Goal: Task Accomplishment & Management: Use online tool/utility

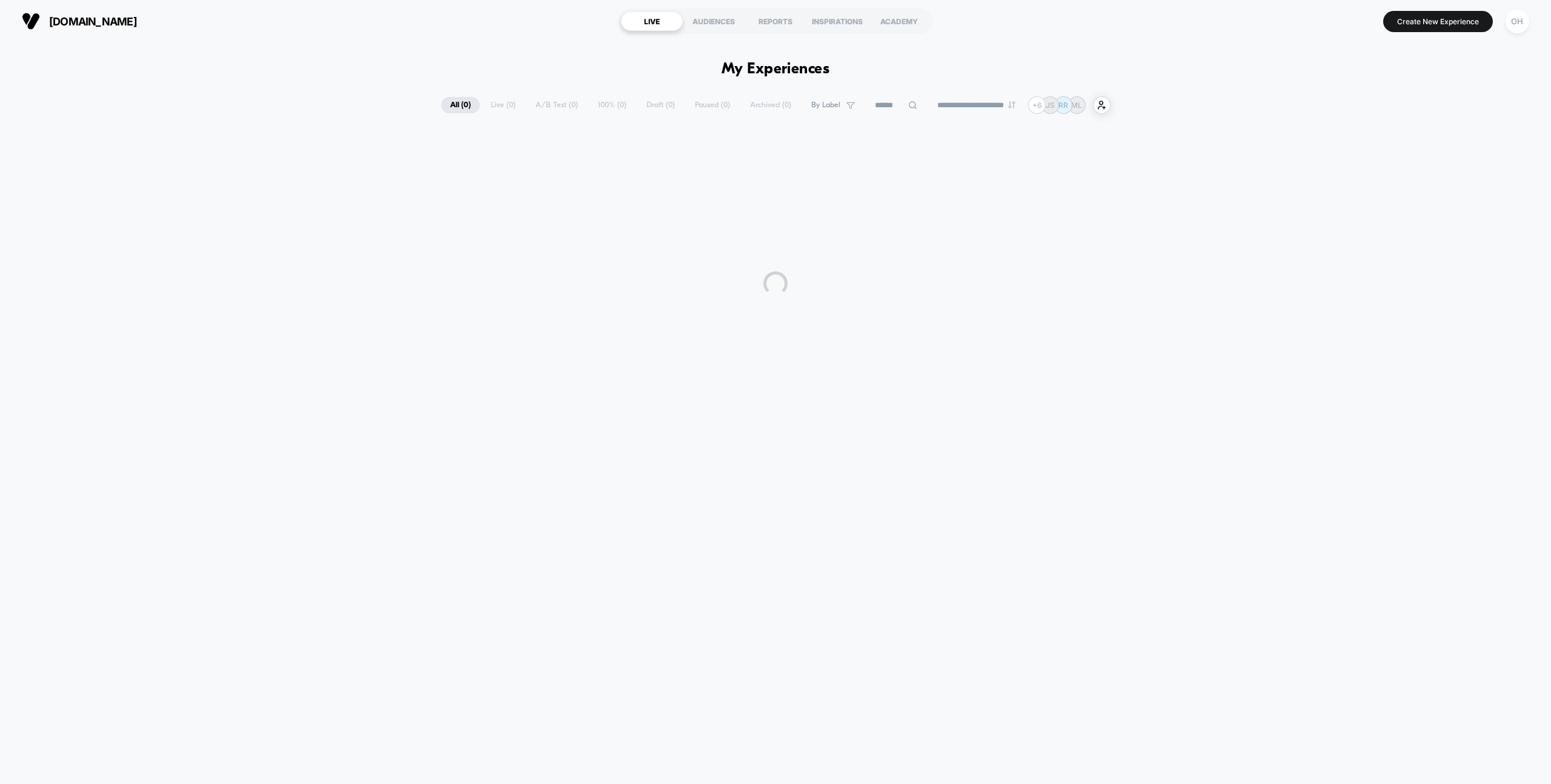
click at [1508, 30] on button "OH" at bounding box center [1518, 21] width 31 height 25
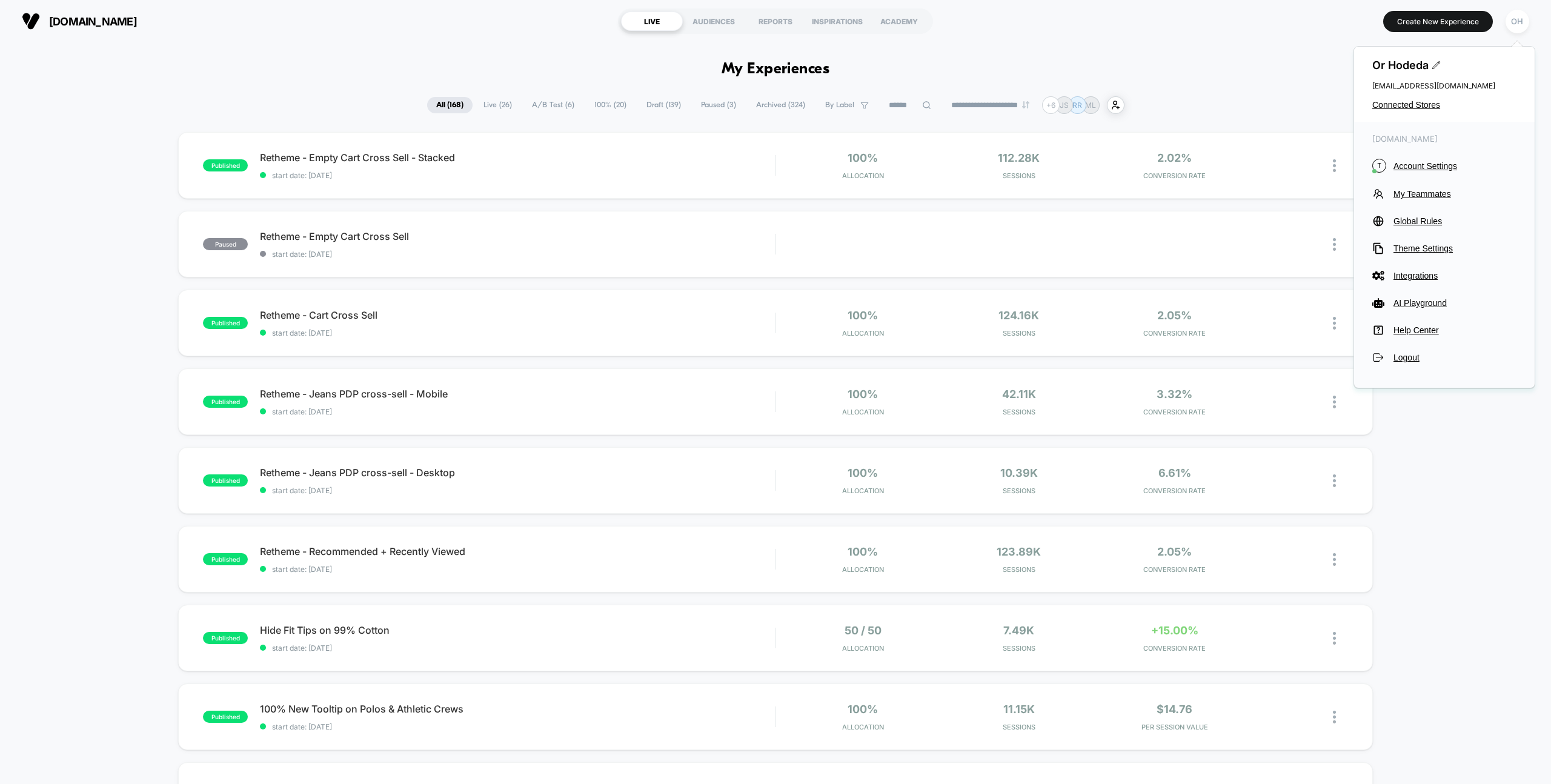
click at [1422, 23] on button "Create New Experience" at bounding box center [1439, 21] width 110 height 21
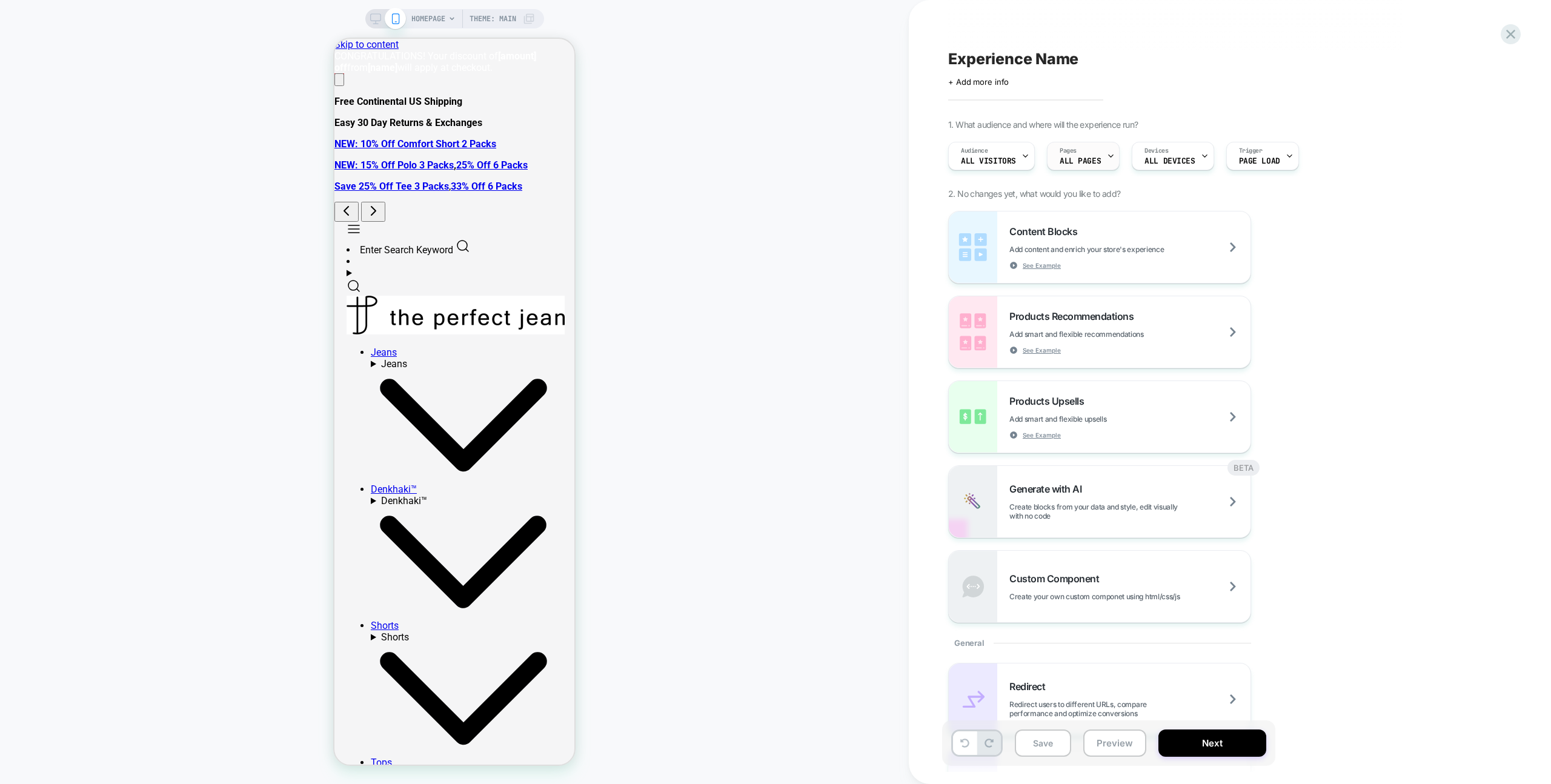
click at [1101, 152] on div "Pages ALL PAGES" at bounding box center [1081, 155] width 66 height 27
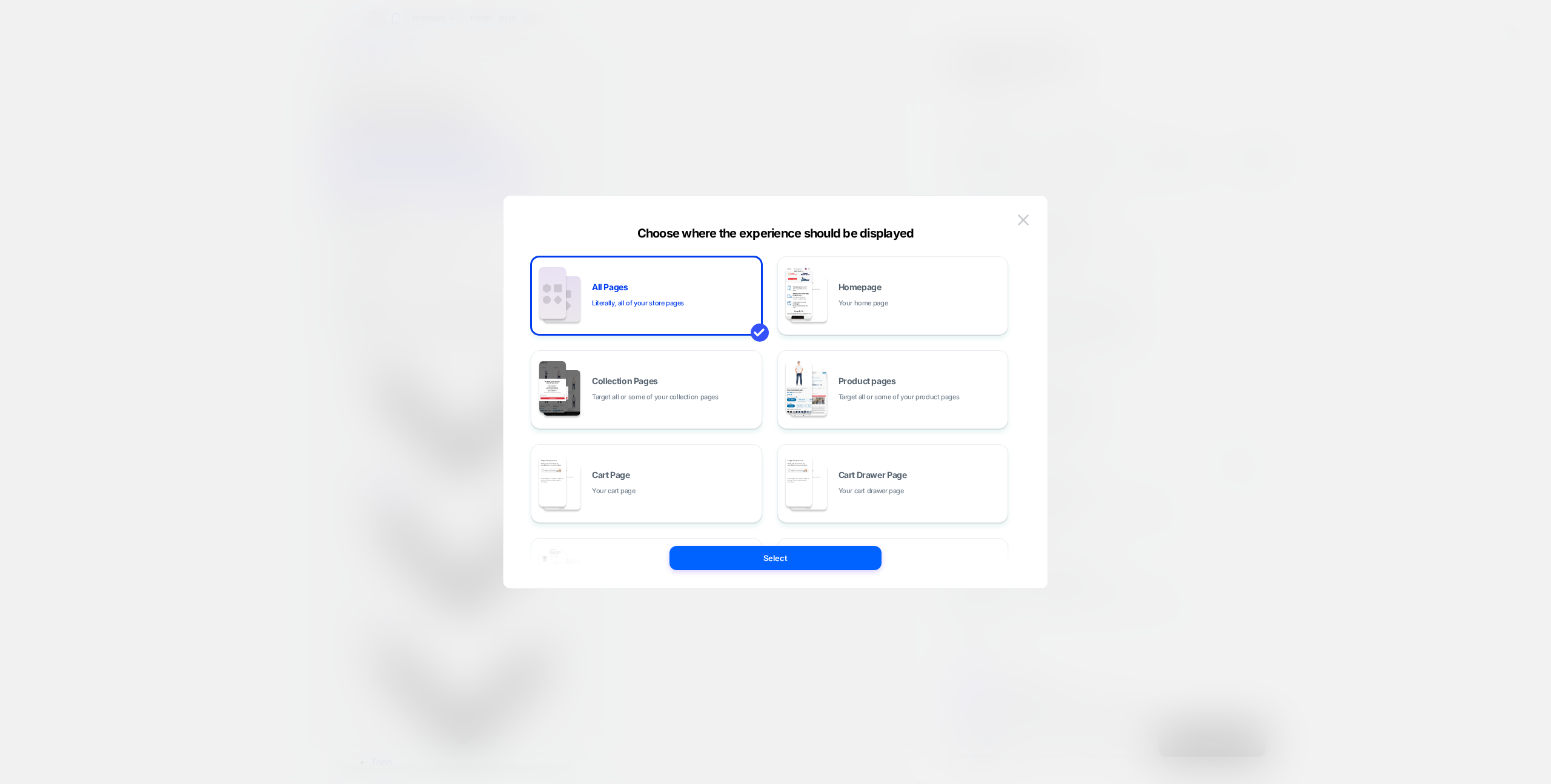
click at [1009, 220] on div "All Pages Literally, all of your store pages Homepage Your home page Collection…" at bounding box center [770, 391] width 508 height 344
click at [1012, 222] on div "All Pages Literally, all of your store pages Homepage Your home page Collection…" at bounding box center [770, 391] width 508 height 344
click at [1012, 218] on div "All Pages Literally, all of your store pages Homepage Your home page Collection…" at bounding box center [776, 398] width 508 height 381
click at [1015, 218] on button at bounding box center [1023, 220] width 18 height 18
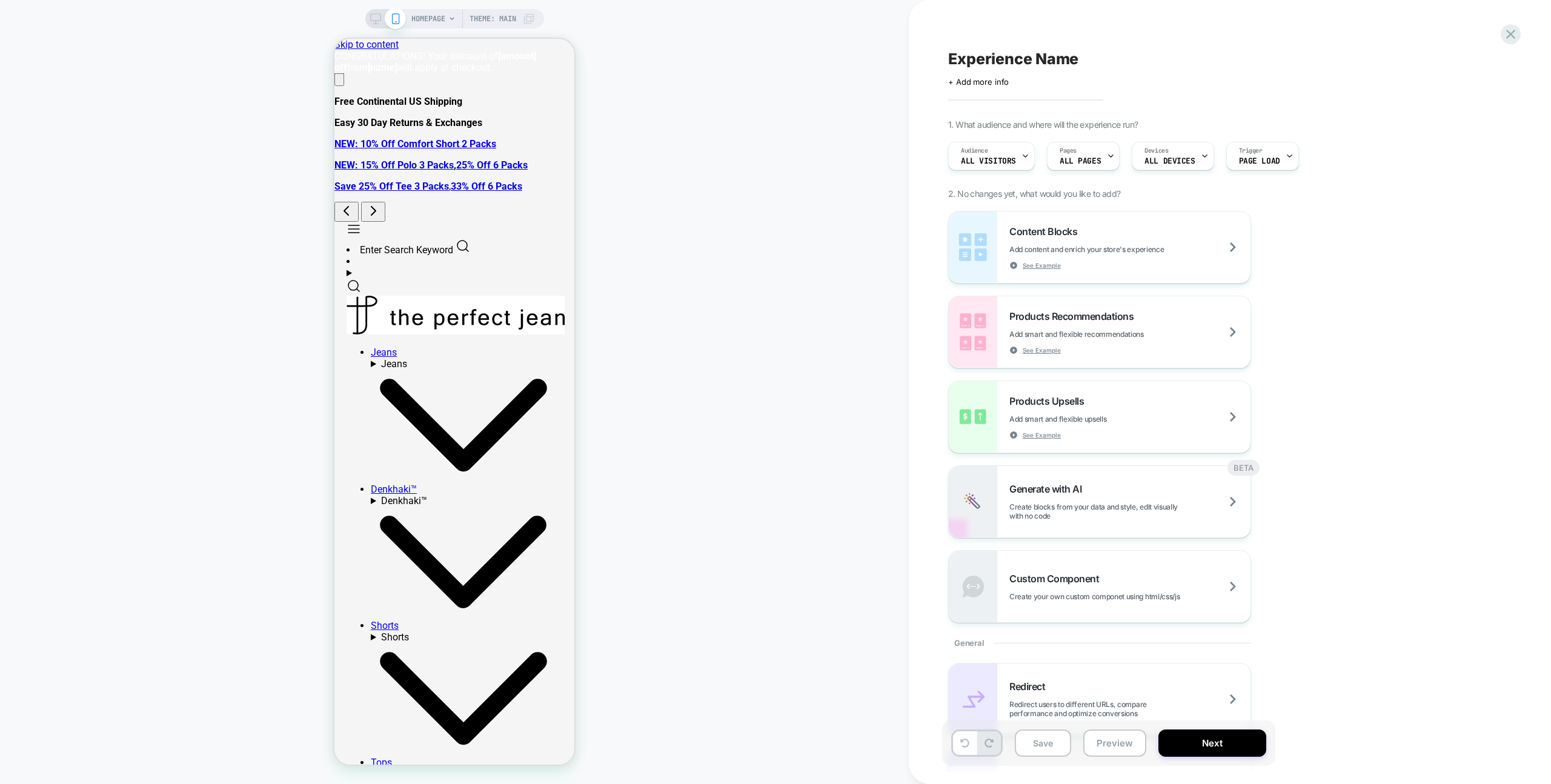
click at [988, 117] on div "Experience Name Click to edit experience details + Add more info 1. What audien…" at bounding box center [1170, 391] width 455 height 759
click at [986, 138] on div "Audience All Visitors Pages ALL PAGES Devices ALL DEVICES Trigger Page Load" at bounding box center [1163, 156] width 442 height 40
click at [986, 144] on div "Audience All Visitors" at bounding box center [989, 155] width 80 height 27
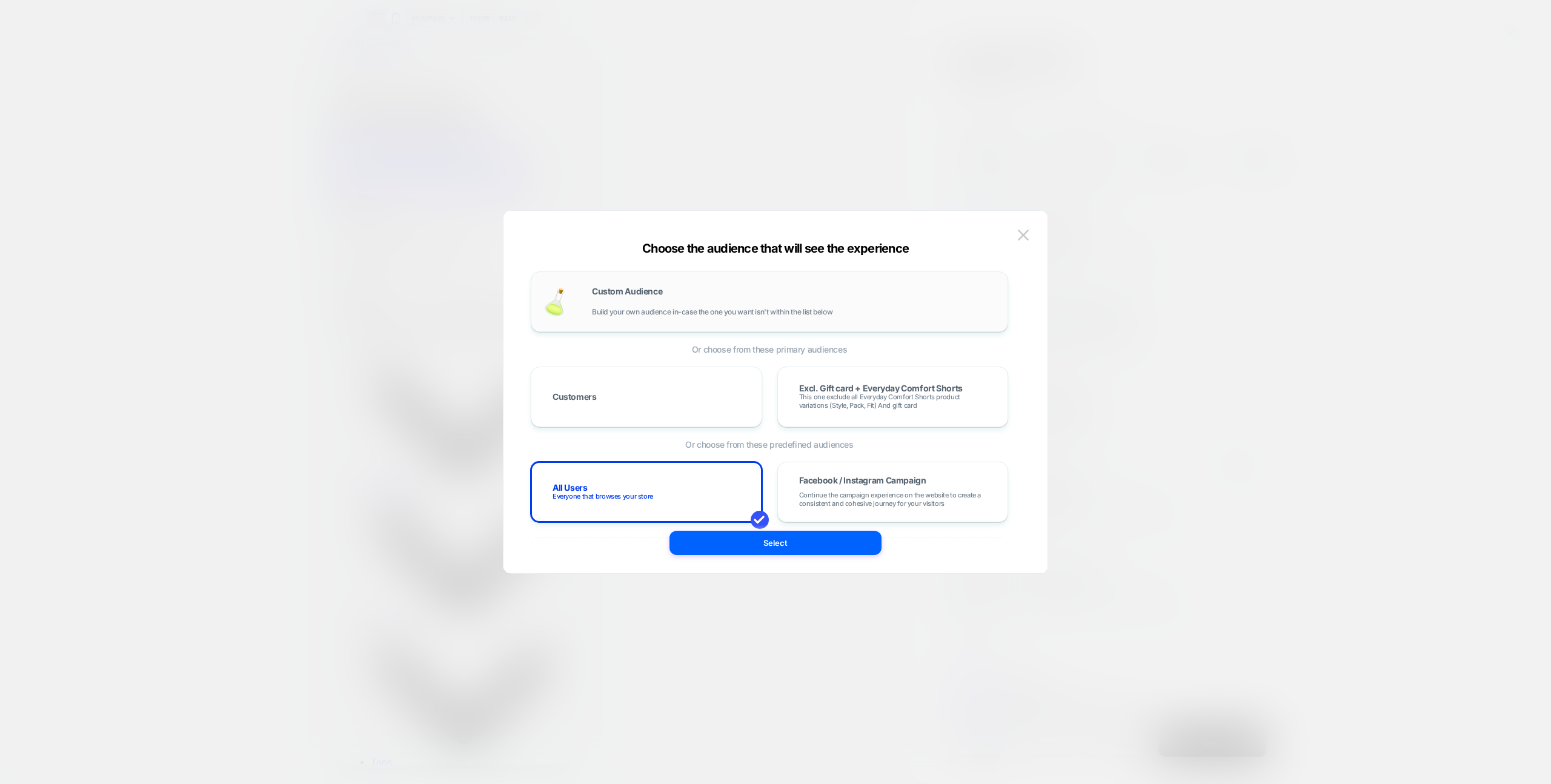
click at [685, 279] on div "Custom Audience Build your own audience in-case the one you want isn't within t…" at bounding box center [770, 302] width 477 height 61
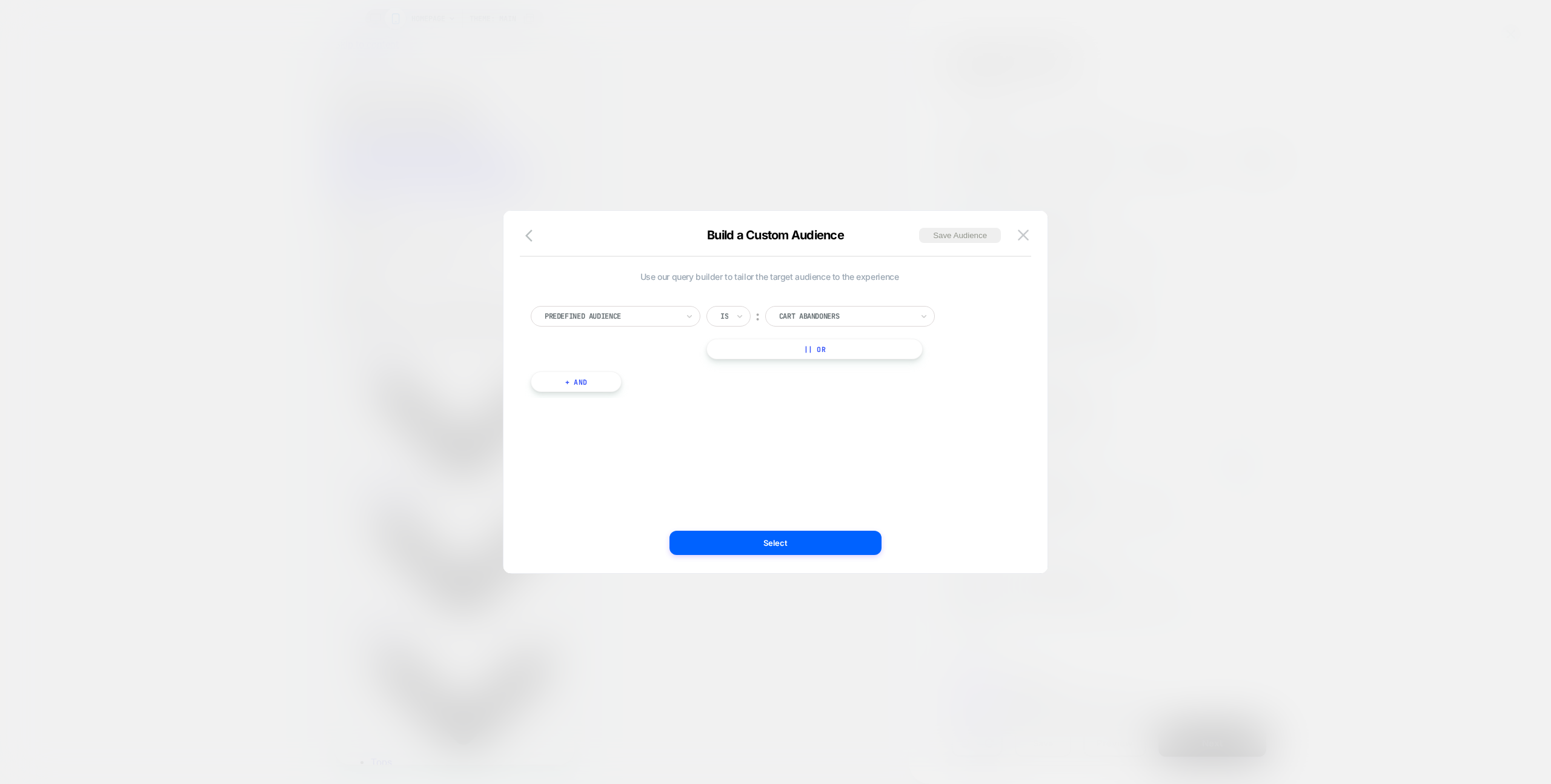
click at [641, 314] on div at bounding box center [611, 316] width 133 height 11
type input "***"
click at [536, 237] on icon "button" at bounding box center [532, 235] width 15 height 15
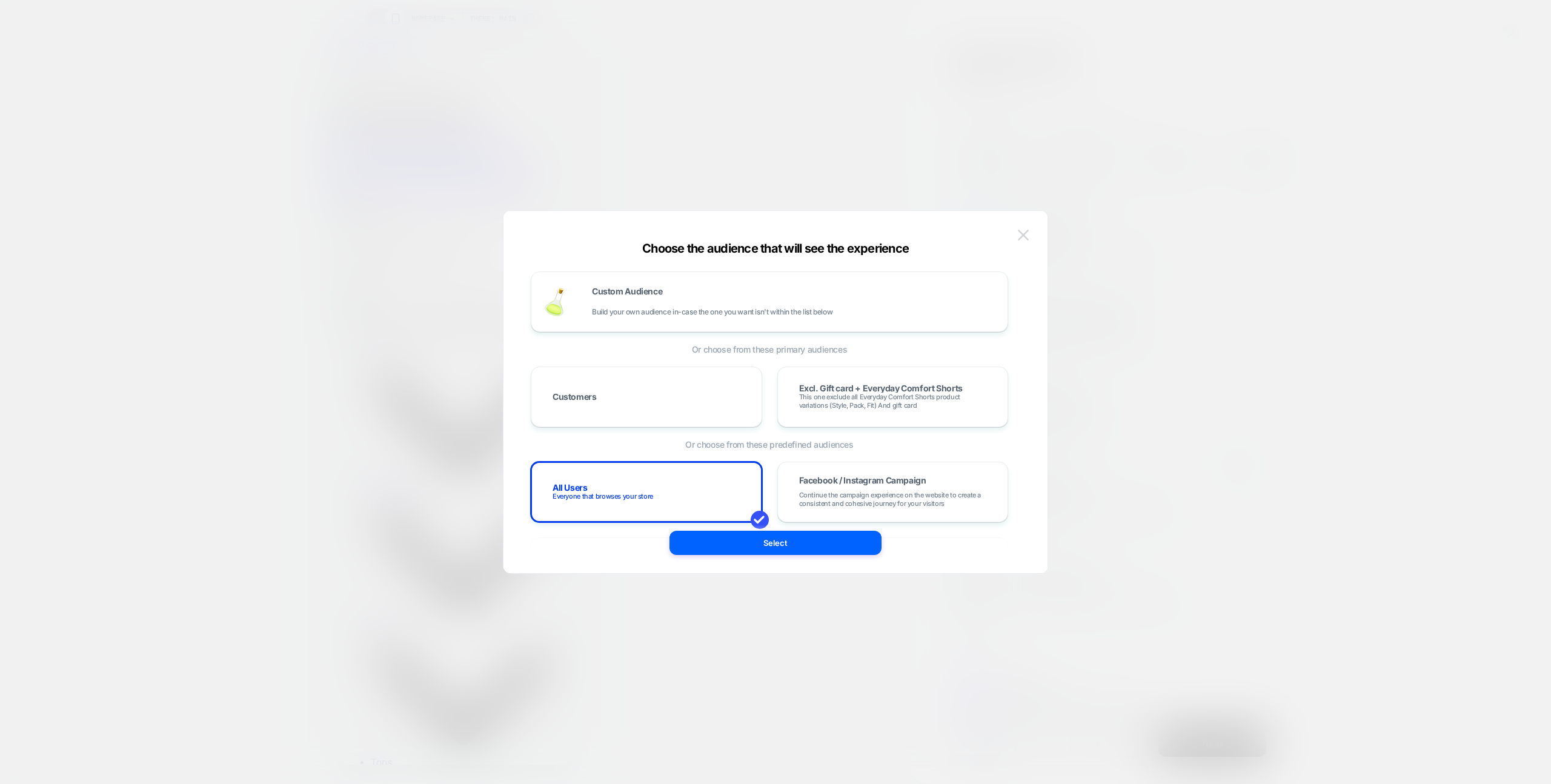
click at [1027, 233] on img at bounding box center [1023, 235] width 11 height 10
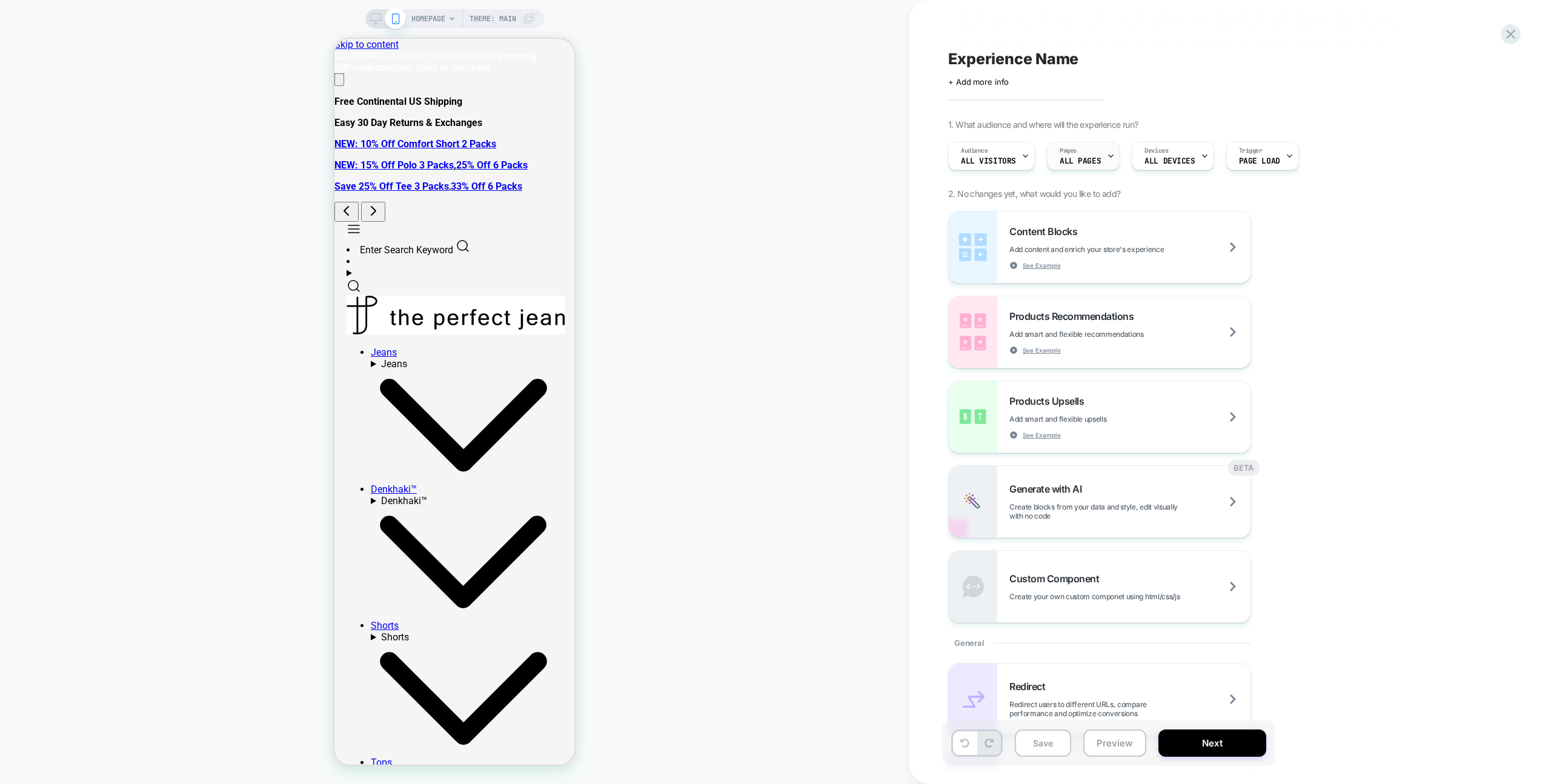
click at [1089, 158] on span "ALL PAGES" at bounding box center [1080, 161] width 41 height 8
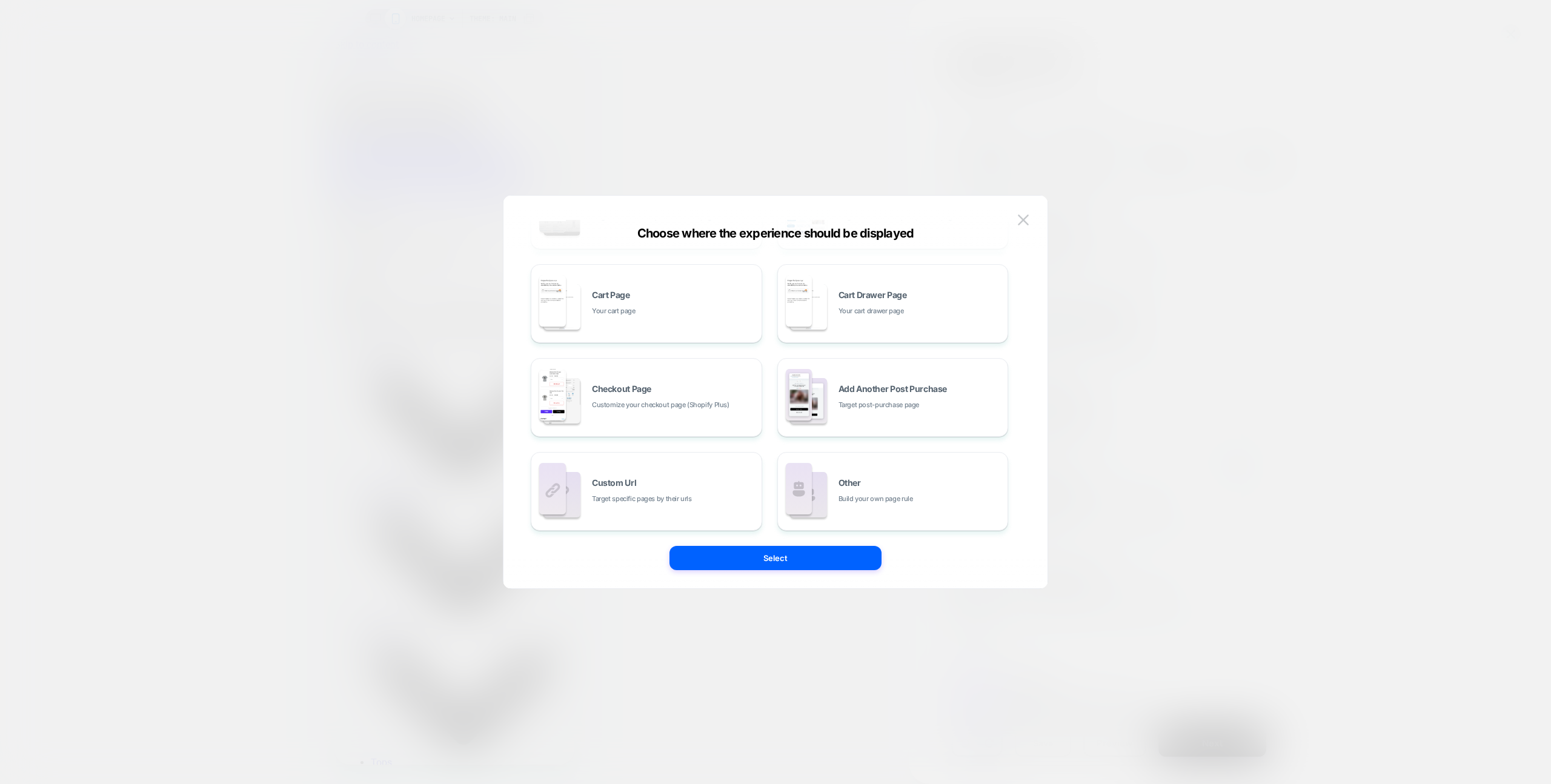
scroll to position [183, 0]
click at [692, 496] on span "Target specific pages by their urls" at bounding box center [642, 496] width 100 height 11
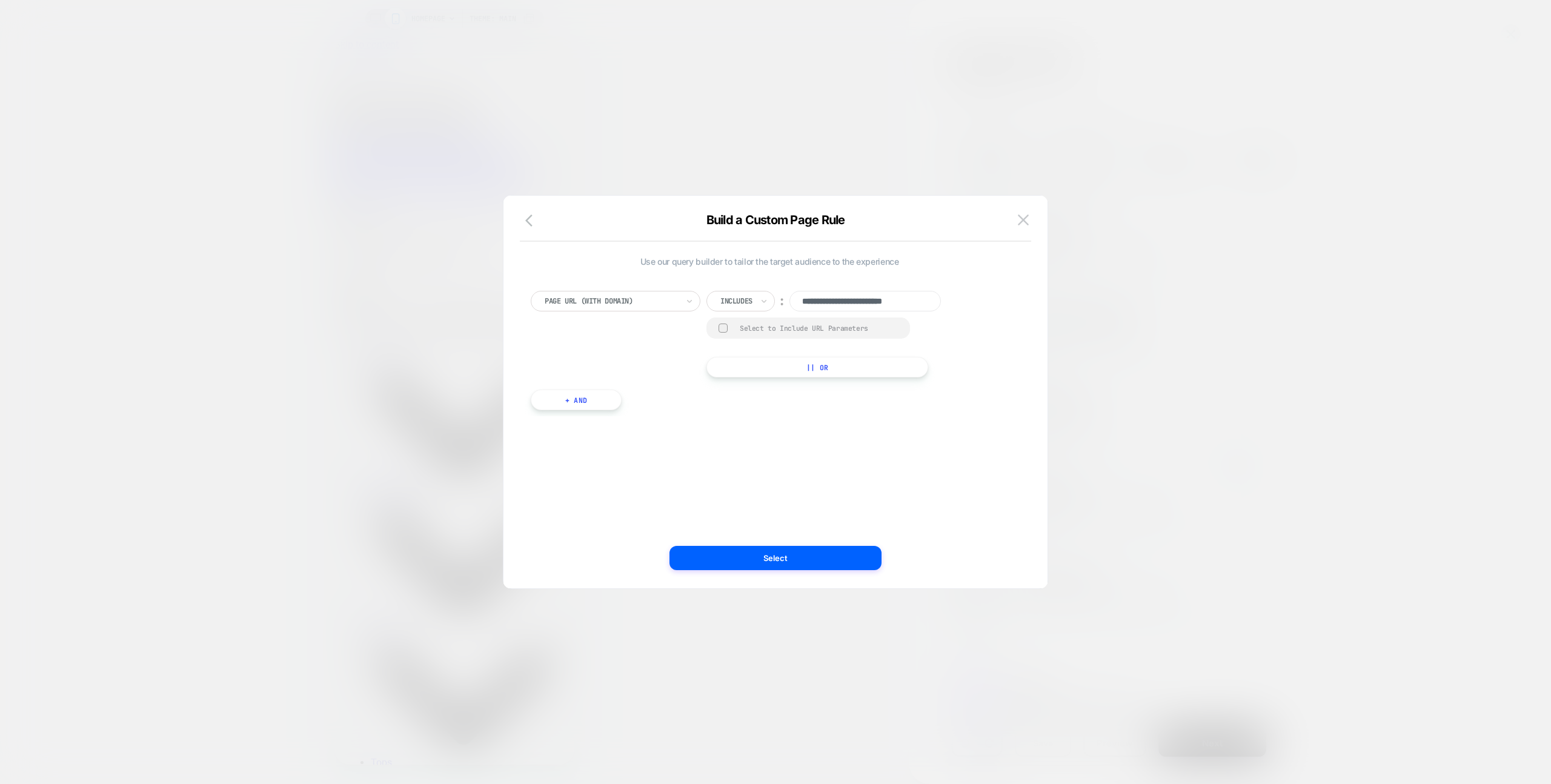
scroll to position [0, 0]
click at [599, 300] on div at bounding box center [611, 300] width 133 height 11
click at [543, 217] on button "button" at bounding box center [532, 222] width 22 height 18
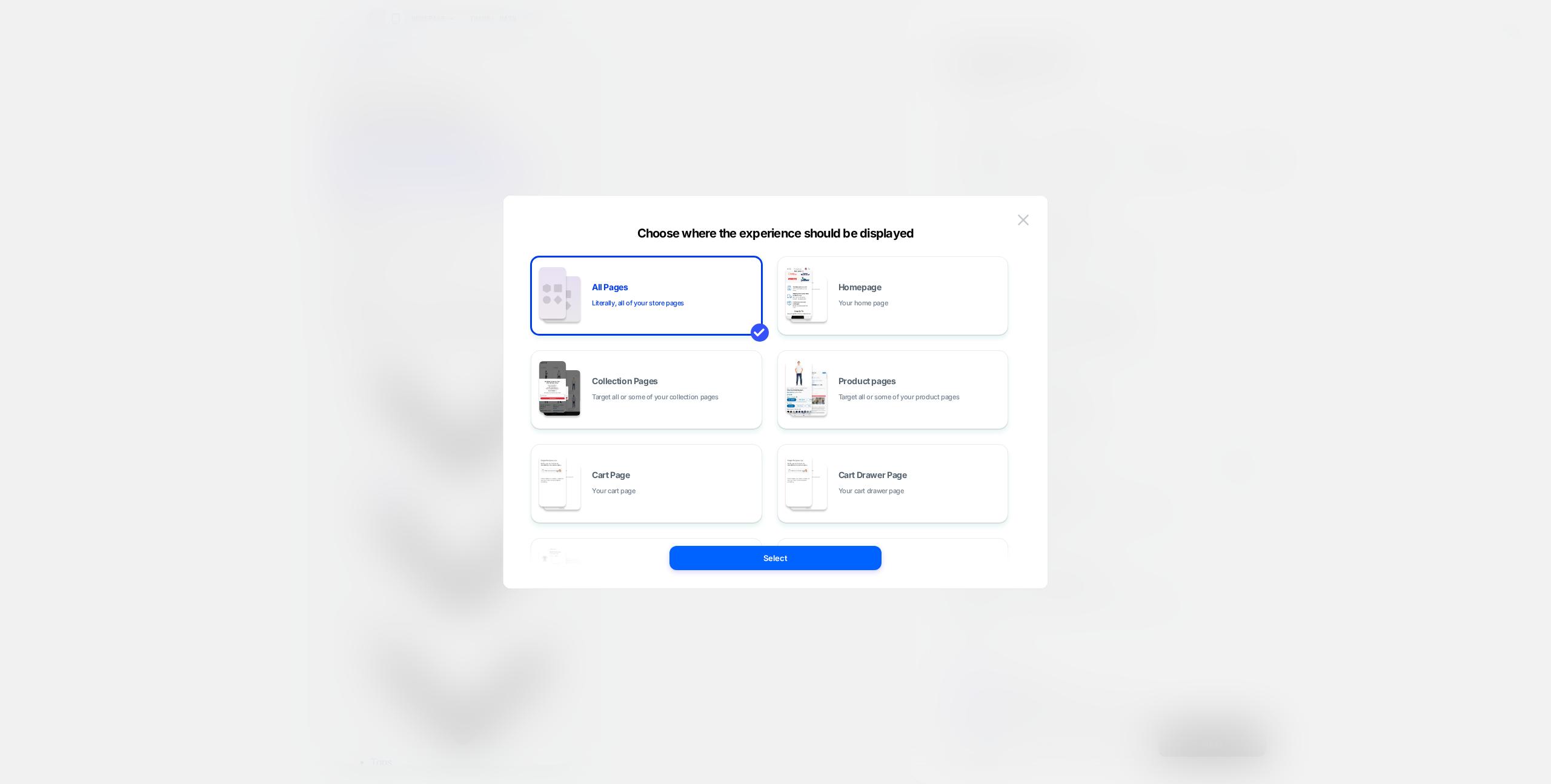
click at [916, 232] on div "Choose where the experience should be displayed" at bounding box center [776, 233] width 544 height 15
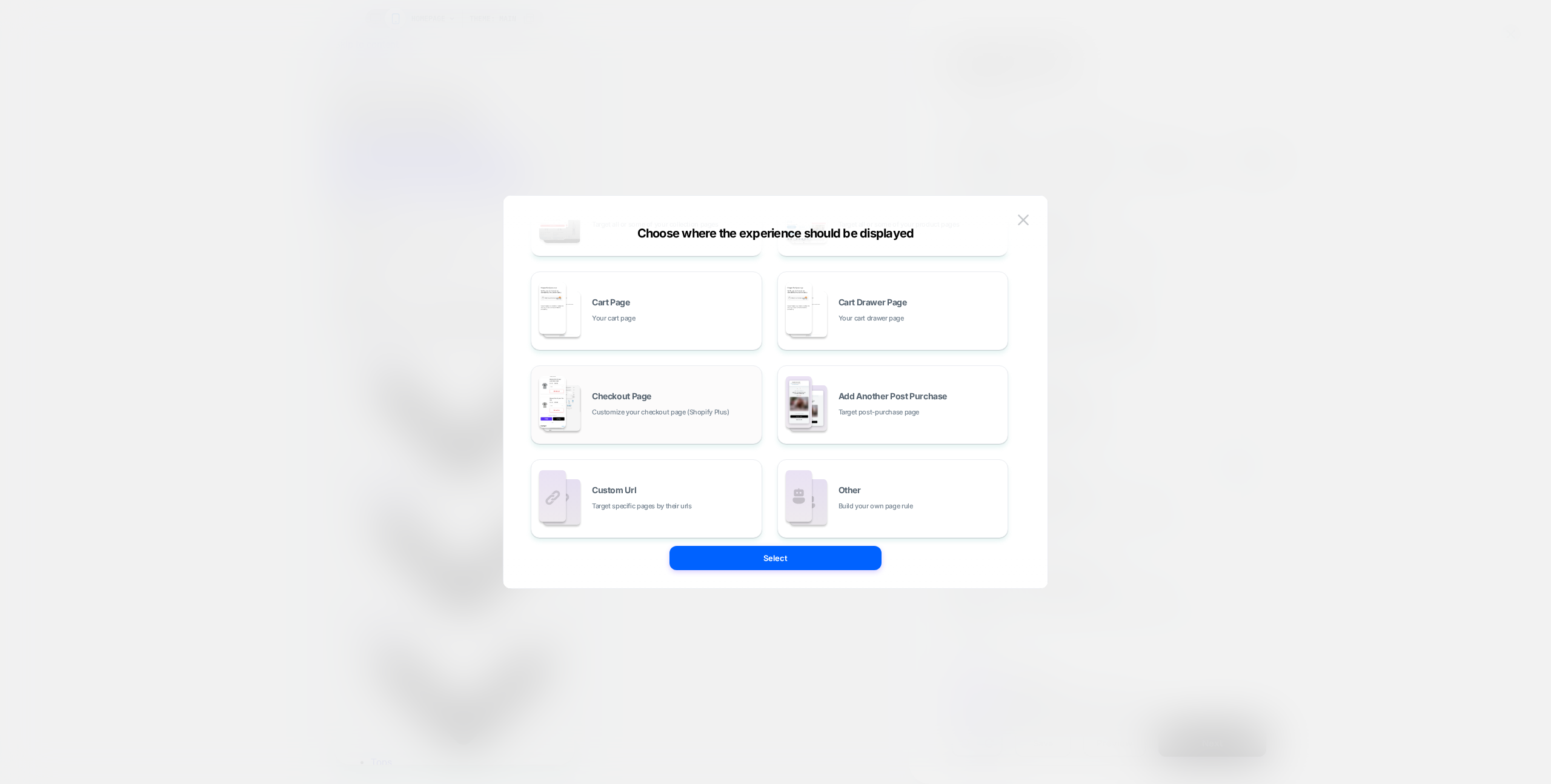
scroll to position [183, 0]
click at [673, 472] on div "Custom Url Target specific pages by their urls" at bounding box center [646, 489] width 218 height 67
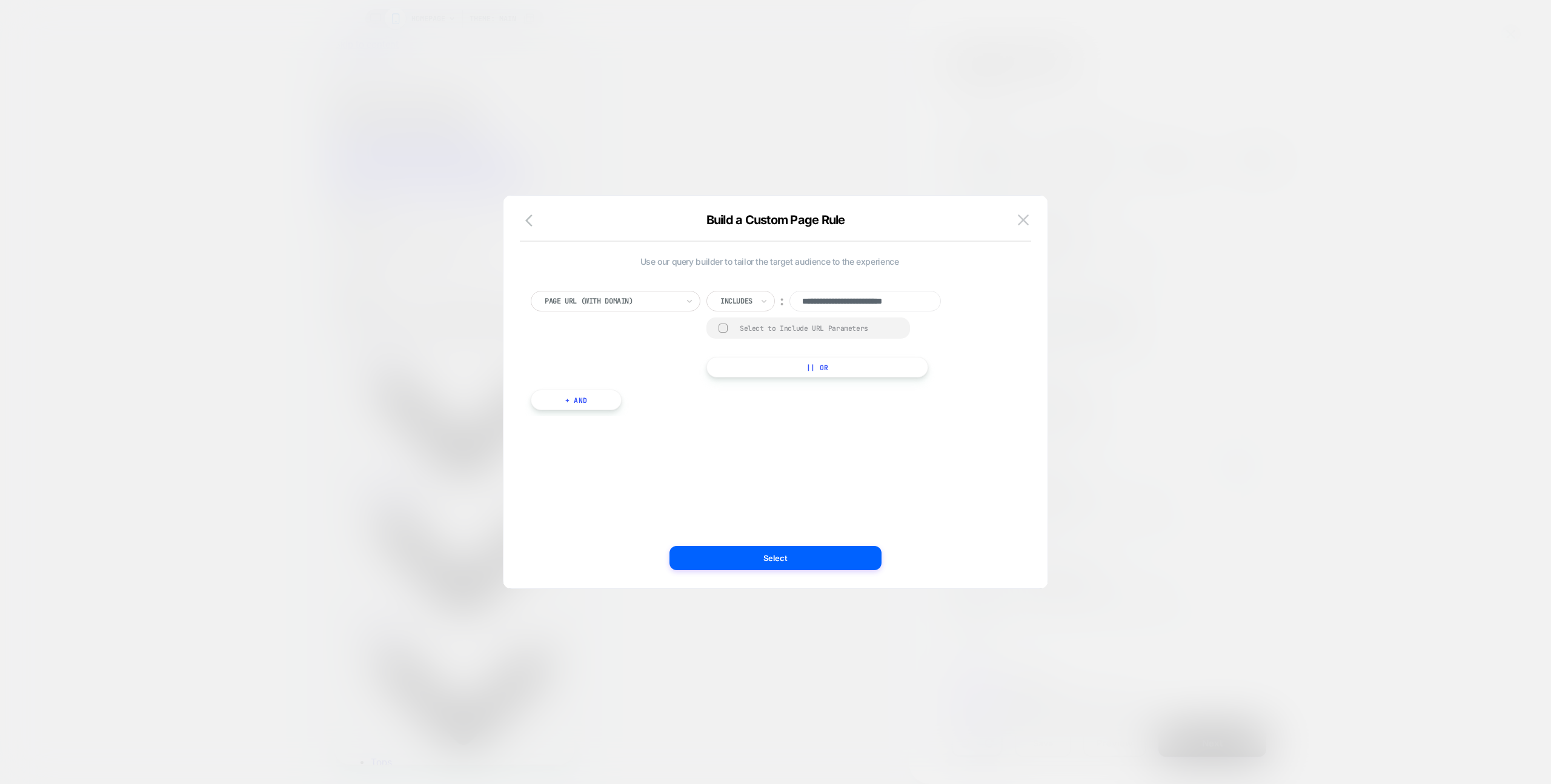
click at [647, 307] on div "Page Url (WITH DOMAIN)" at bounding box center [611, 300] width 136 height 13
click at [645, 307] on div "Page Url (WITH DOMAIN)" at bounding box center [616, 301] width 170 height 21
click at [635, 446] on div "Tag" at bounding box center [621, 451] width 157 height 20
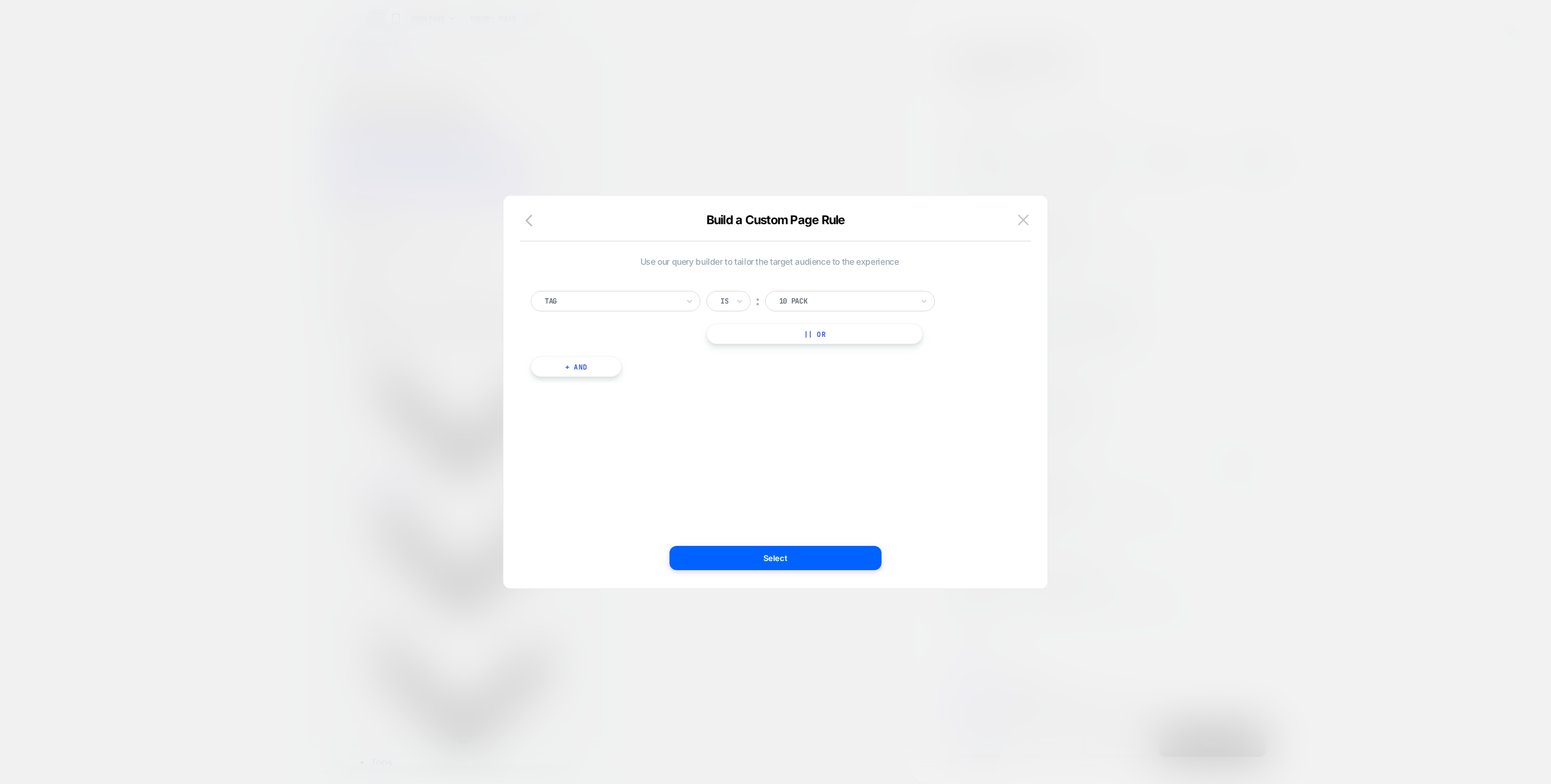
click at [806, 306] on div at bounding box center [846, 300] width 133 height 11
click at [741, 307] on icon at bounding box center [740, 300] width 8 height 12
click at [794, 302] on div at bounding box center [846, 300] width 133 height 11
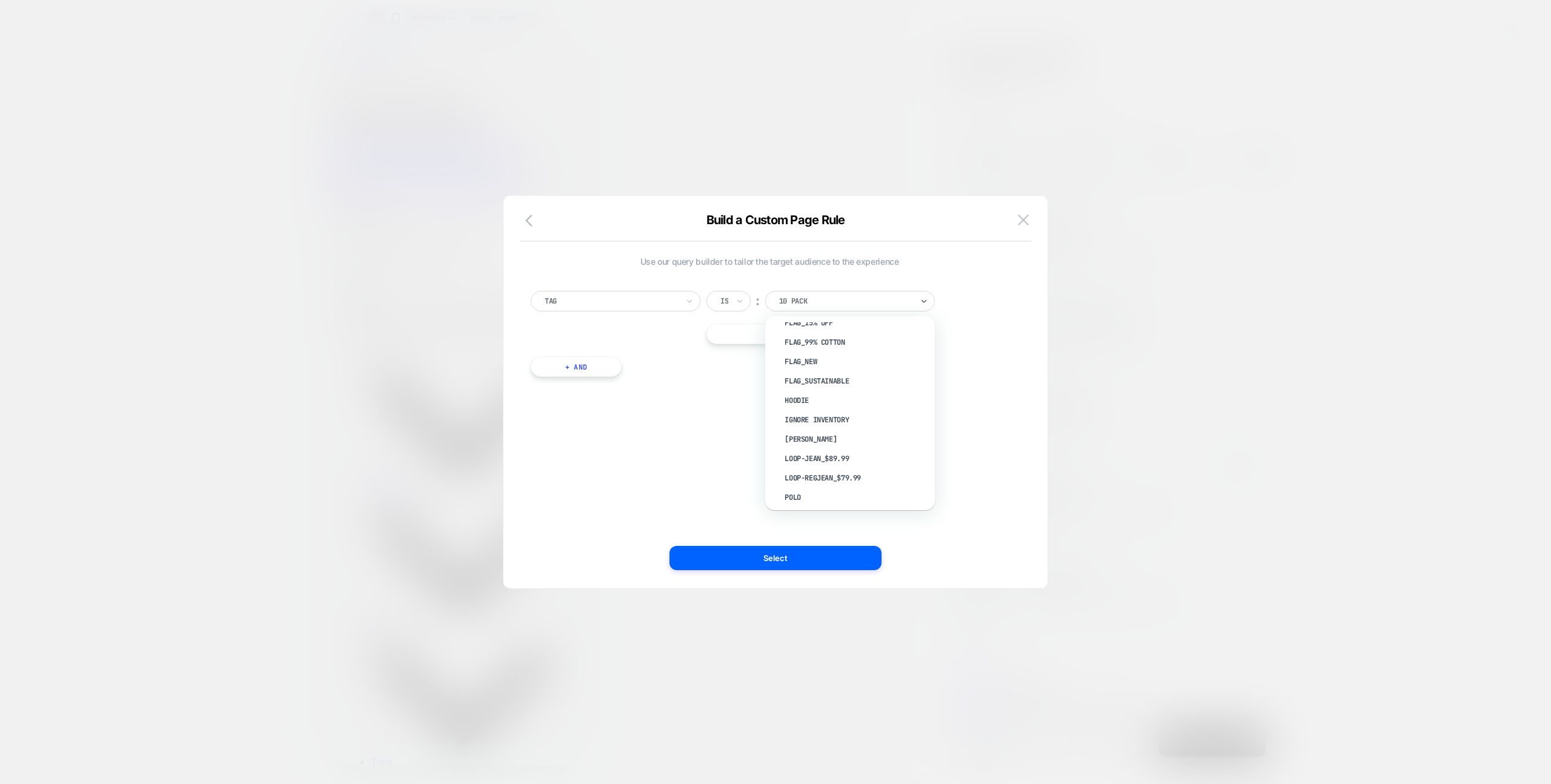
click at [829, 440] on div "[PERSON_NAME]" at bounding box center [856, 439] width 157 height 20
click at [799, 561] on button "Select" at bounding box center [776, 558] width 212 height 24
